Goal: Information Seeking & Learning: Learn about a topic

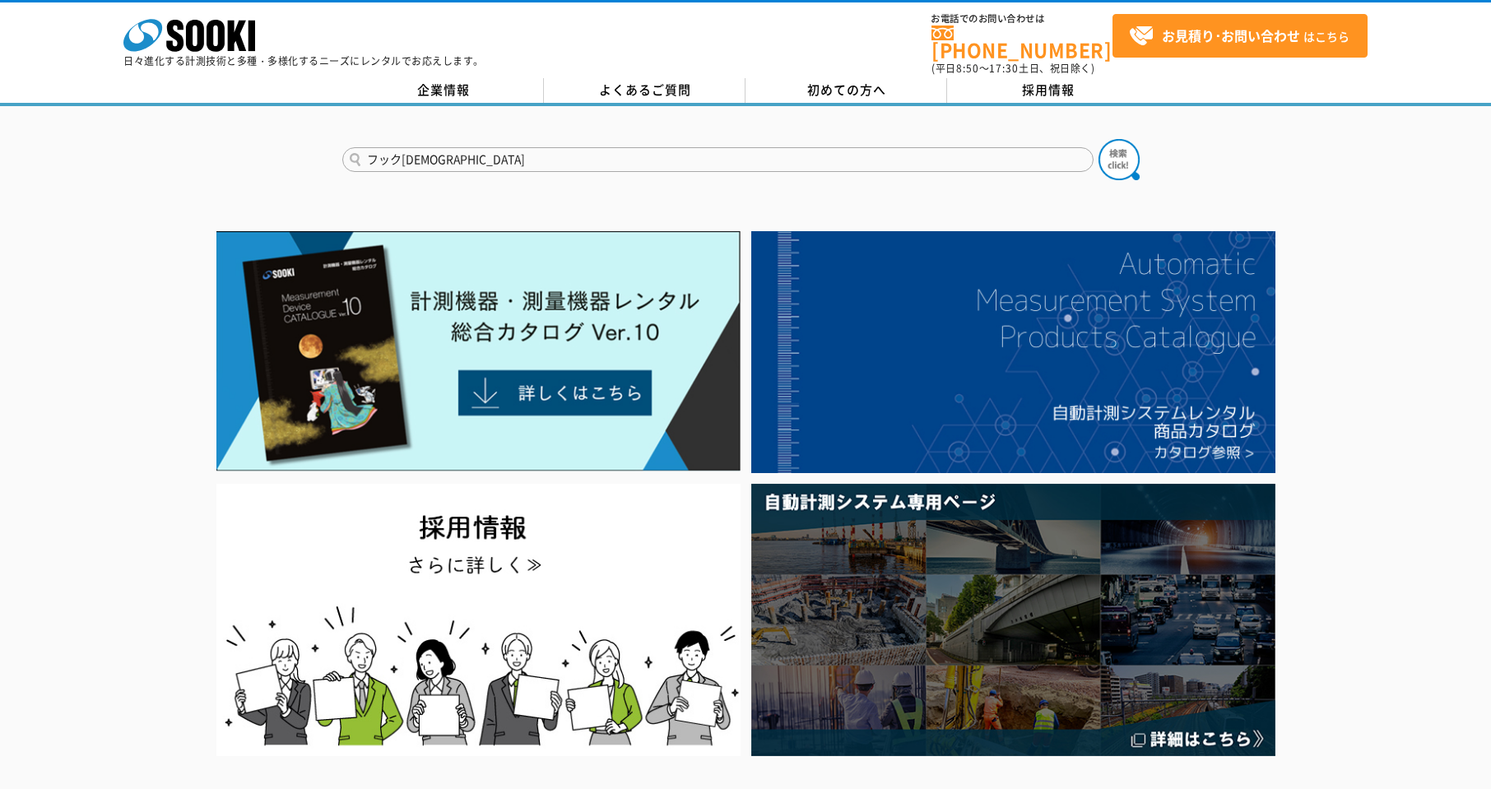
type input "フック[DEMOGRAPHIC_DATA]"
click at [1099, 139] on button at bounding box center [1119, 159] width 41 height 41
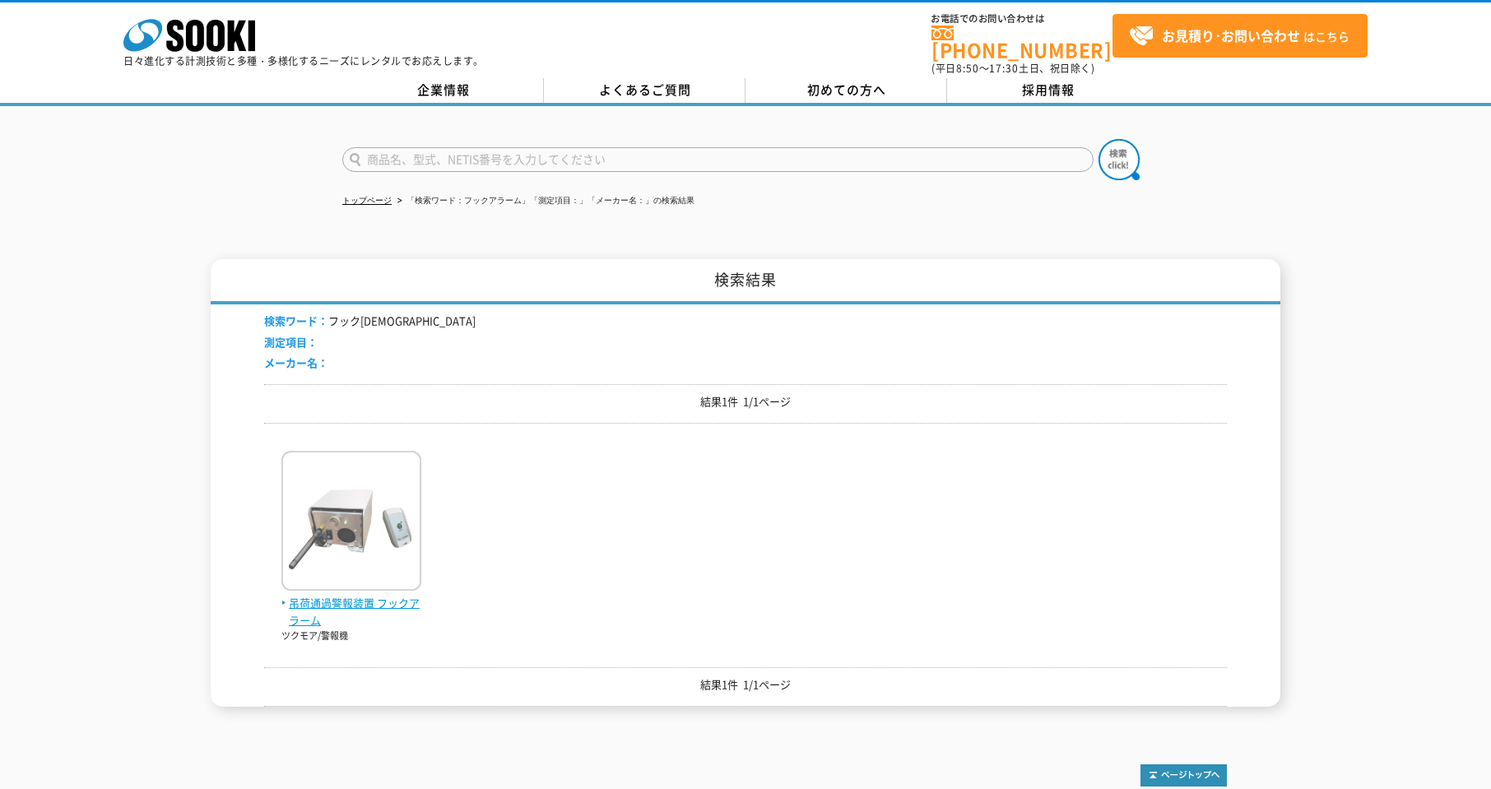
click at [387, 525] on img at bounding box center [351, 523] width 140 height 144
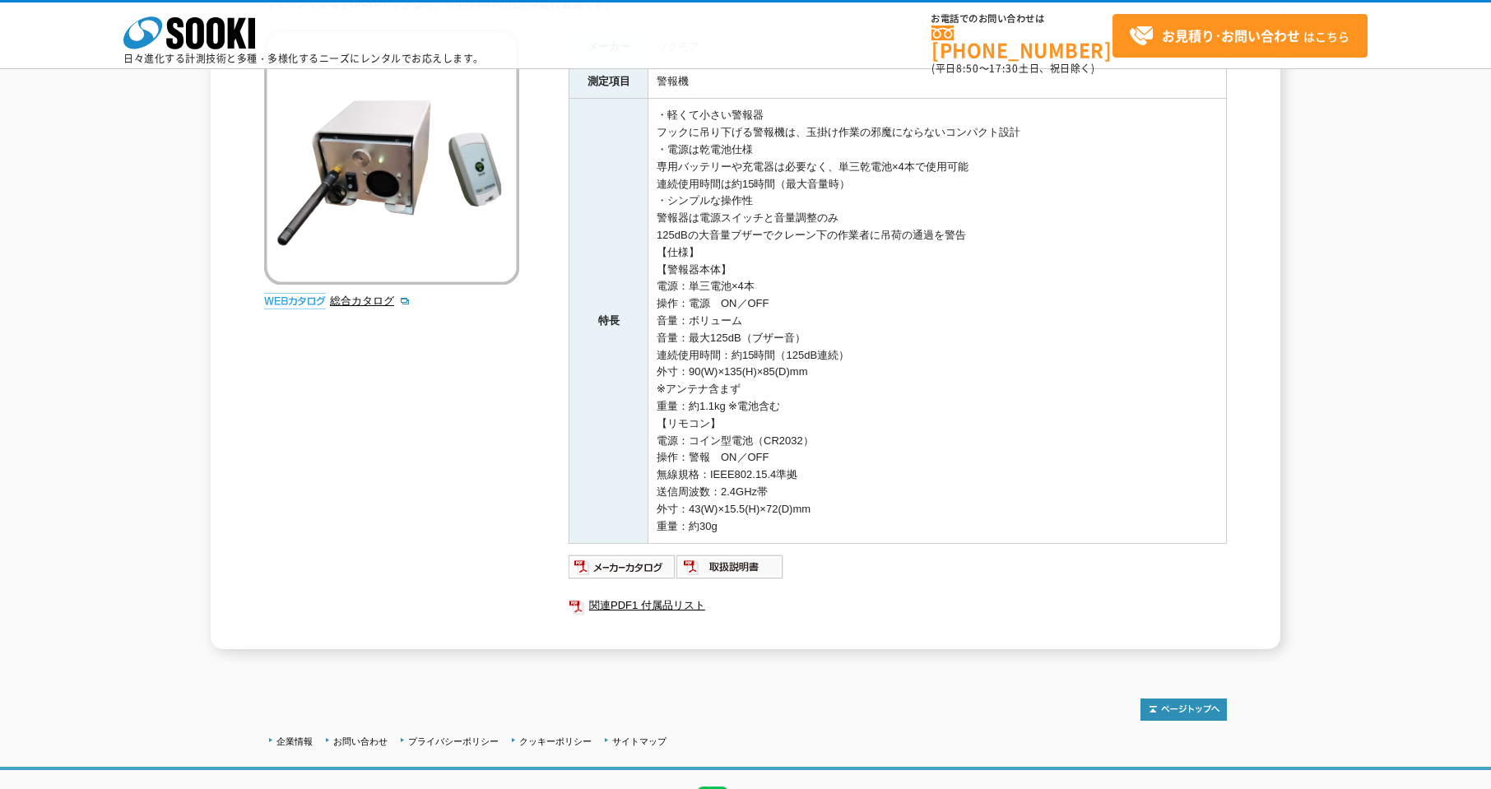
scroll to position [329, 0]
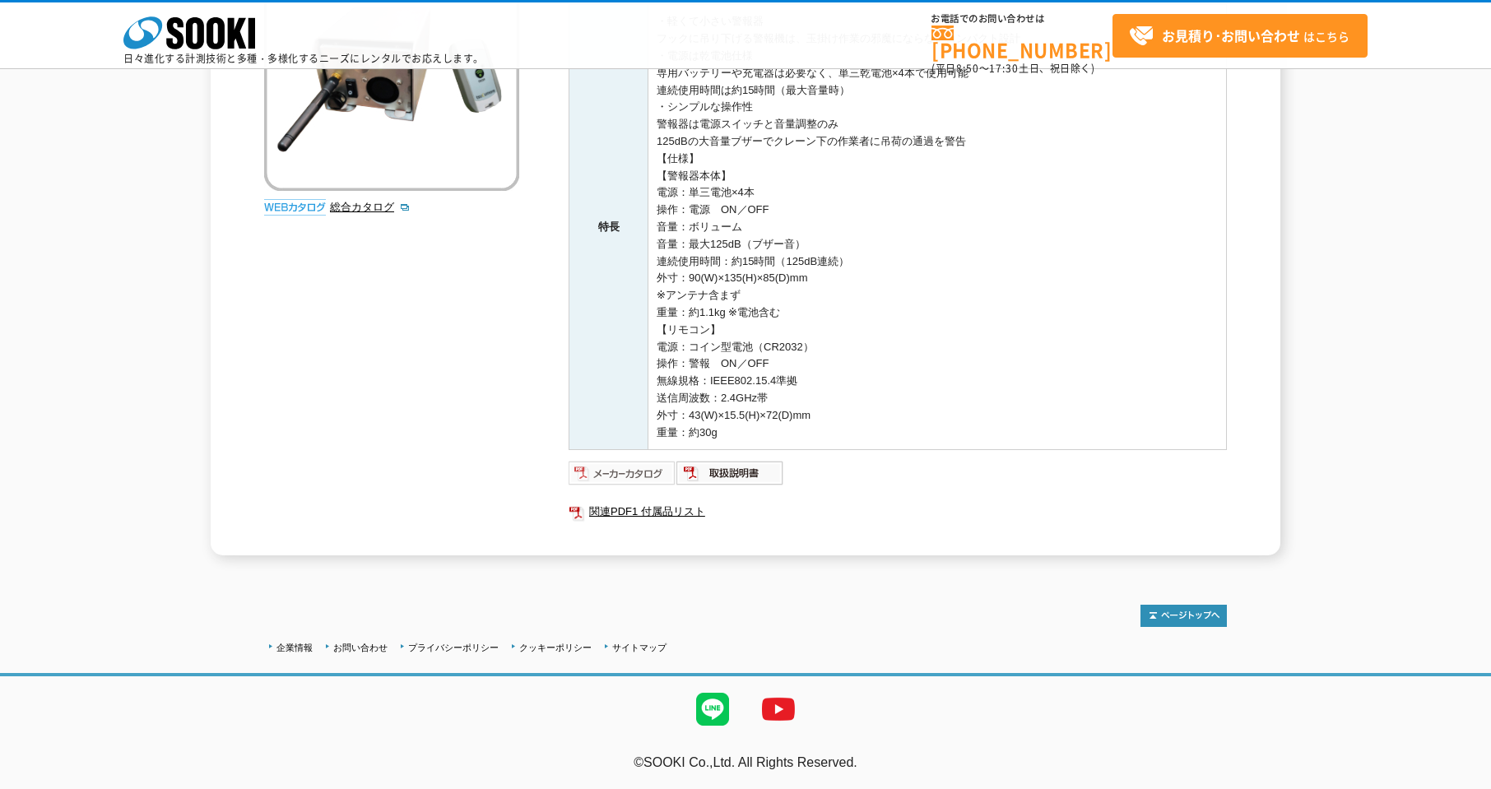
click at [649, 474] on img at bounding box center [623, 473] width 108 height 26
click at [1005, 222] on td "・軽くて小さい警報器 フックに吊り下げる警報機は、玉掛け作業の邪魔にならないコンパクト設計 ・電源は乾電池仕様 専用バッテリーや充電器は必要なく、単三乾電池×…" at bounding box center [938, 227] width 579 height 445
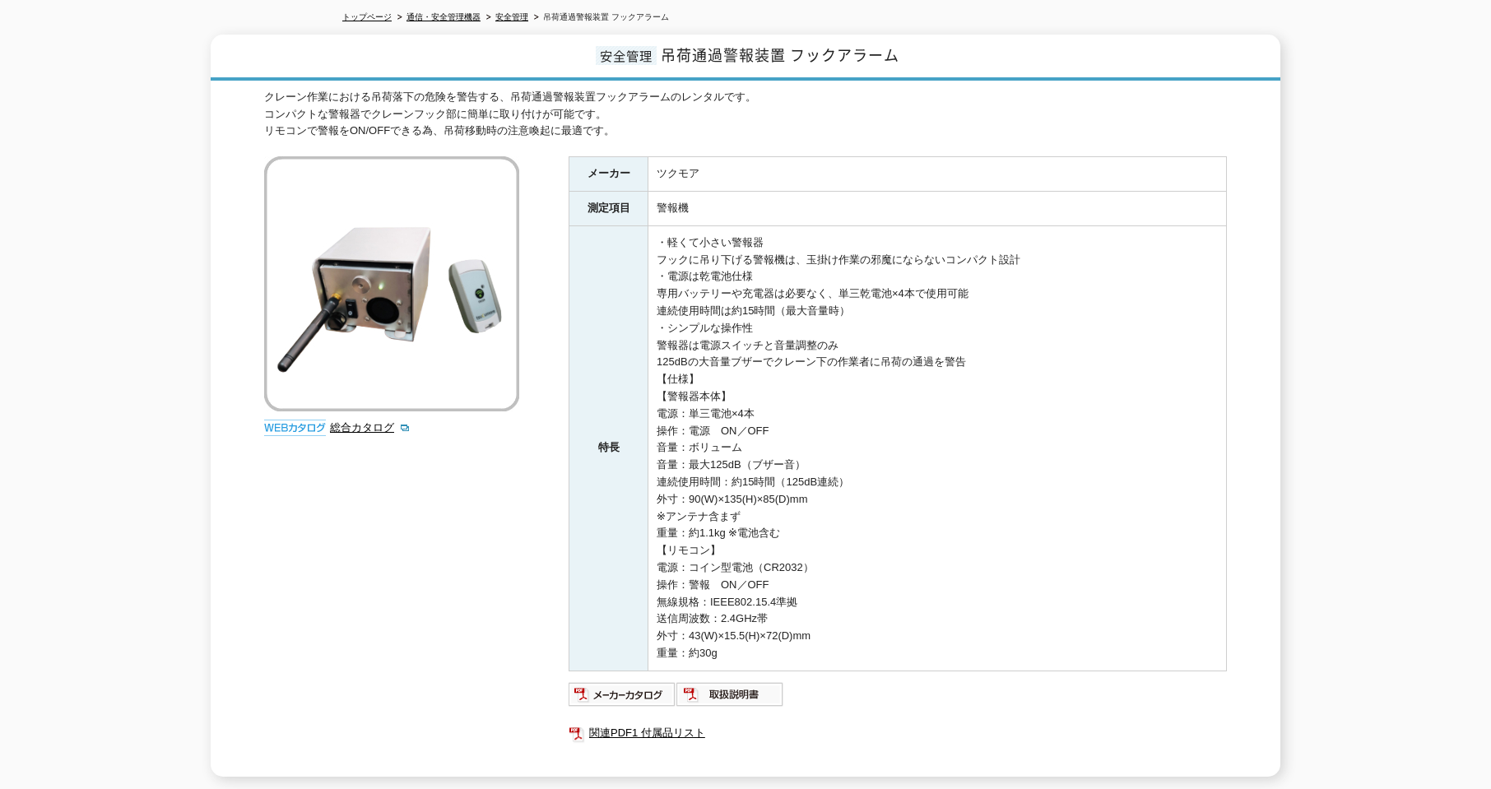
scroll to position [0, 0]
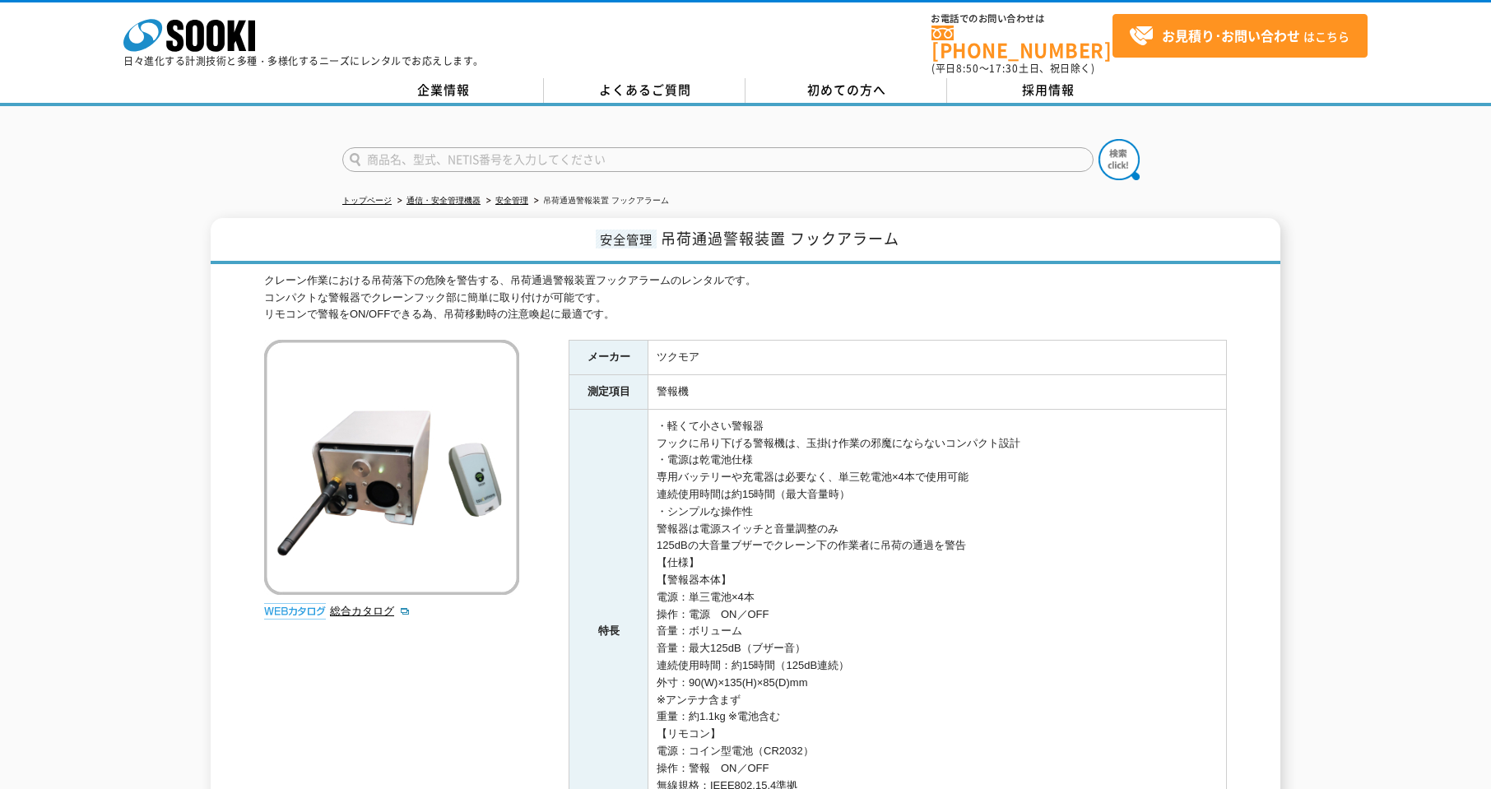
click at [1263, 401] on div "安全管理 吊荷通過警報装置 フックアラーム クレーン作業における吊荷落下の危険を警告する、吊荷通過警報装置フックアラームのレンタルです。 コンパクトな警報器で…" at bounding box center [746, 589] width 1070 height 742
